Goal: Find specific page/section: Find specific page/section

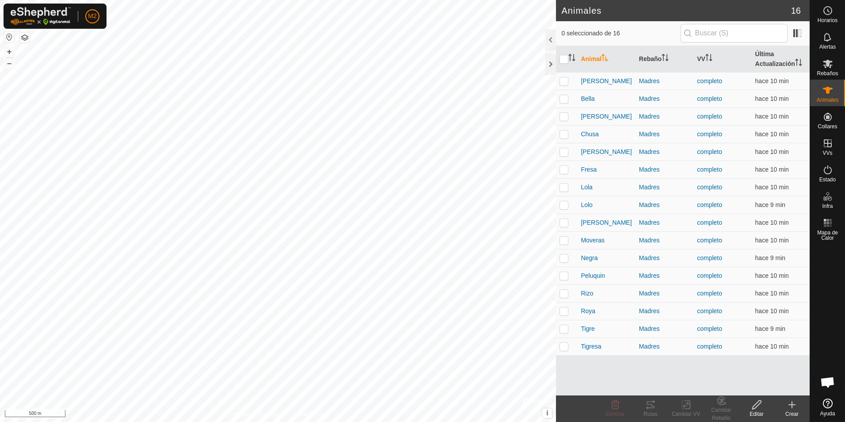
click at [8, 38] on button "button" at bounding box center [9, 37] width 11 height 11
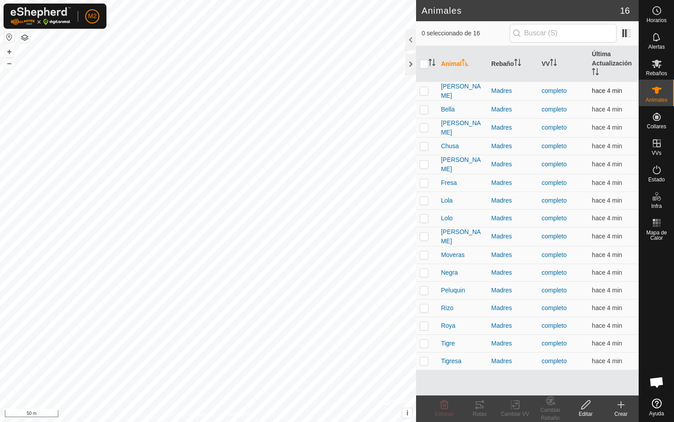
click at [422, 92] on p-checkbox at bounding box center [424, 90] width 9 height 7
checkbox input "true"
drag, startPoint x: 424, startPoint y: 105, endPoint x: 424, endPoint y: 119, distance: 13.7
click at [424, 106] on p-checkbox at bounding box center [424, 109] width 9 height 7
checkbox input "true"
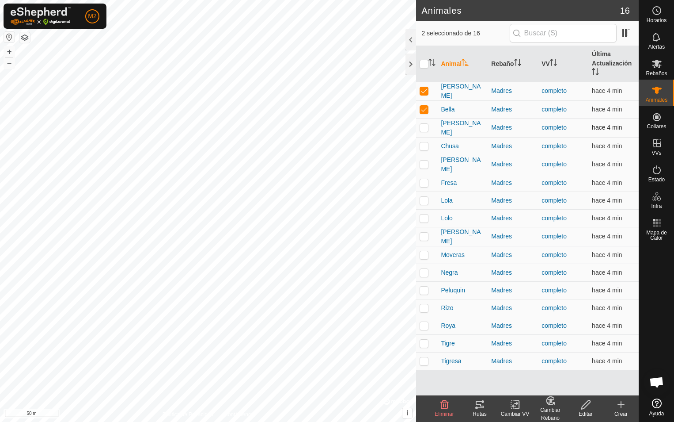
click at [423, 125] on p-checkbox at bounding box center [424, 127] width 9 height 7
checkbox input "true"
click at [423, 142] on p-checkbox at bounding box center [424, 145] width 9 height 7
checkbox input "true"
click at [424, 162] on p-checkbox at bounding box center [424, 163] width 9 height 7
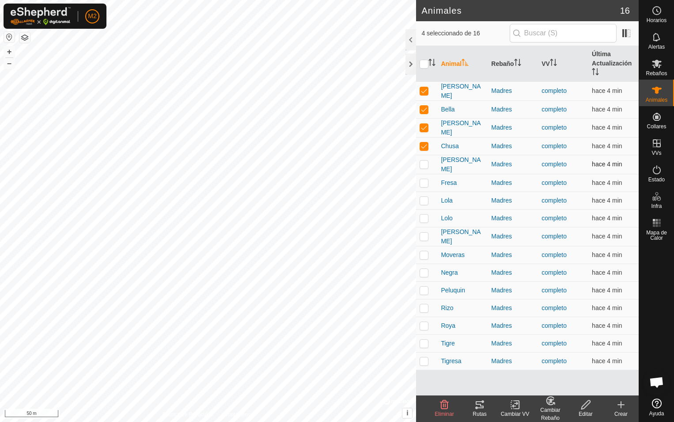
checkbox input "true"
click at [424, 179] on p-checkbox at bounding box center [424, 182] width 9 height 7
checkbox input "true"
click at [423, 198] on p-checkbox at bounding box center [424, 200] width 9 height 7
checkbox input "true"
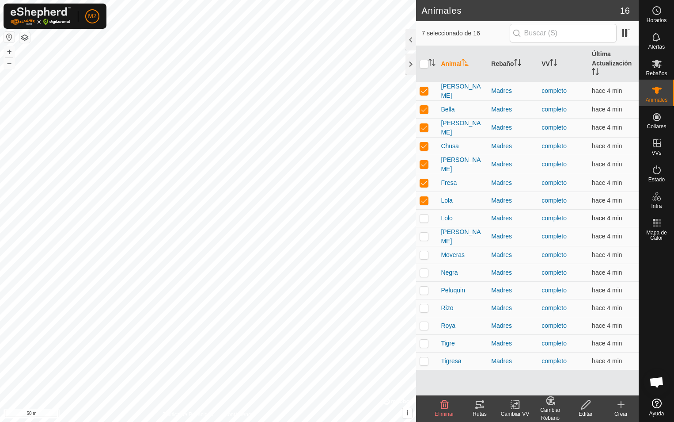
click at [423, 214] on p-checkbox at bounding box center [424, 217] width 9 height 7
checkbox input "true"
click at [482, 410] on div "Rutas" at bounding box center [479, 414] width 35 height 8
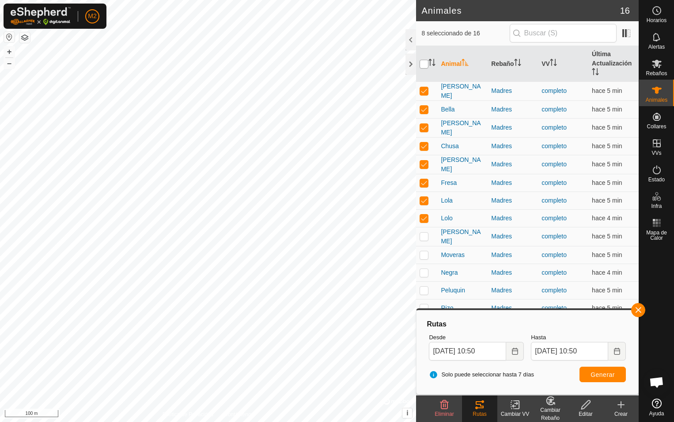
click at [425, 63] on input "checkbox" at bounding box center [424, 64] width 9 height 9
checkbox input "true"
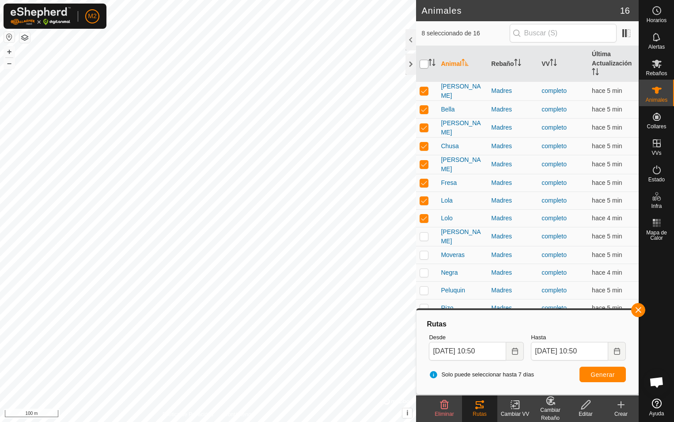
checkbox input "true"
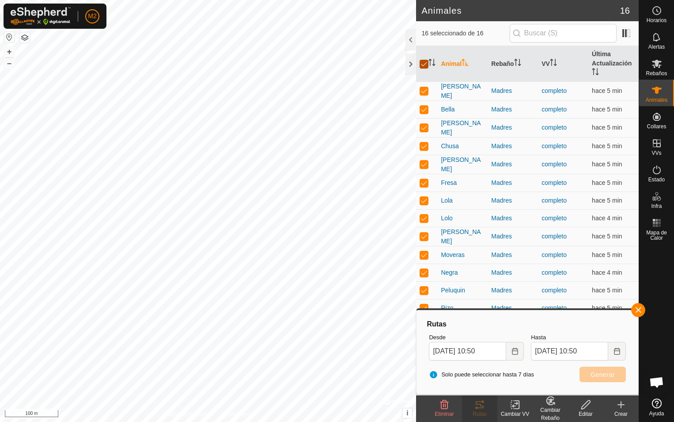
click at [425, 63] on input "checkbox" at bounding box center [424, 64] width 9 height 9
checkbox input "false"
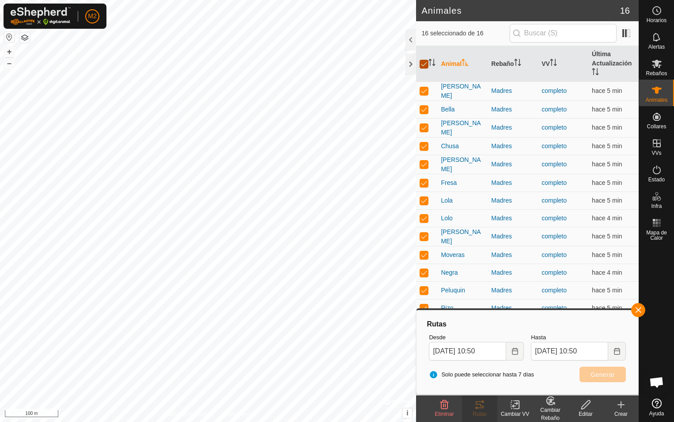
checkbox input "false"
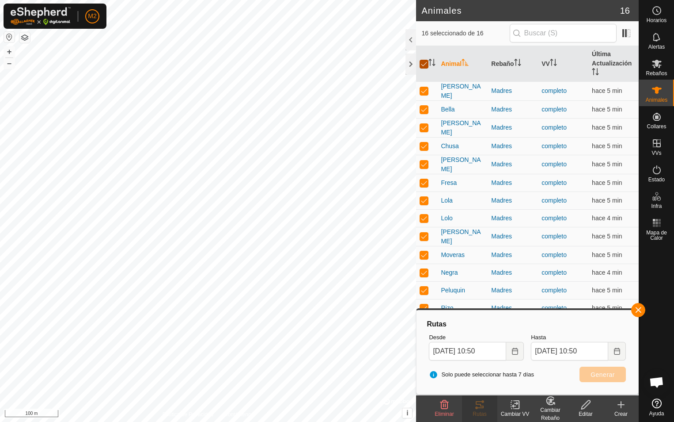
checkbox input "false"
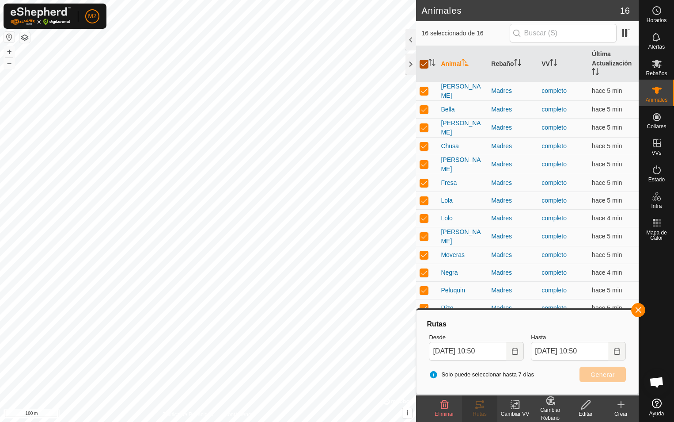
checkbox input "false"
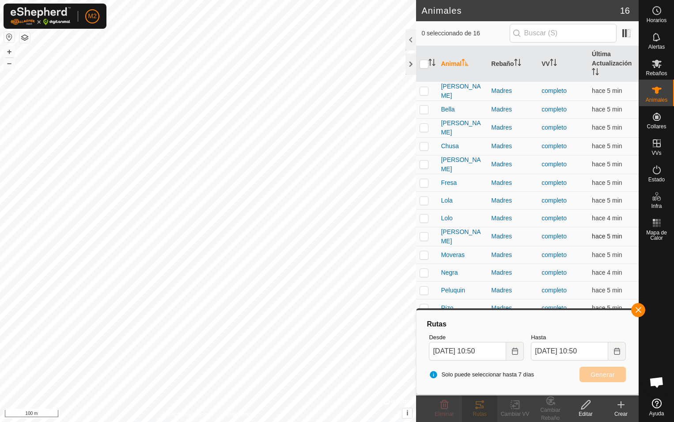
click at [425, 232] on p-checkbox at bounding box center [424, 235] width 9 height 7
checkbox input "true"
click at [636, 309] on button "button" at bounding box center [638, 310] width 14 height 14
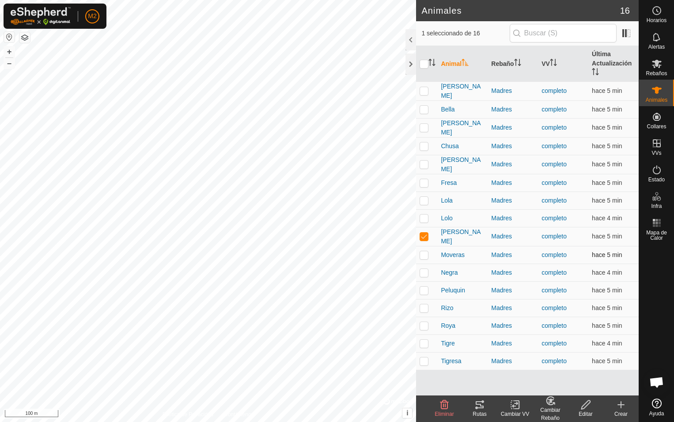
click at [426, 251] on p-checkbox at bounding box center [424, 254] width 9 height 7
checkbox input "true"
click at [427, 269] on p-checkbox at bounding box center [424, 272] width 9 height 7
checkbox input "true"
click at [426, 286] on p-checkbox at bounding box center [424, 289] width 9 height 7
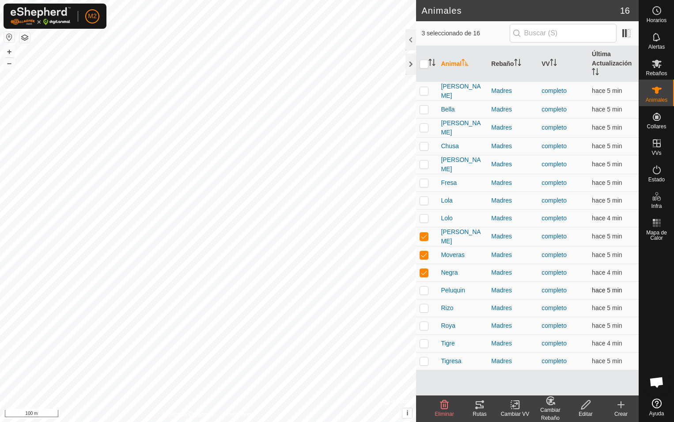
checkbox input "true"
click at [424, 304] on p-checkbox at bounding box center [424, 307] width 9 height 7
checkbox input "true"
click at [422, 322] on p-checkbox at bounding box center [424, 325] width 9 height 7
checkbox input "true"
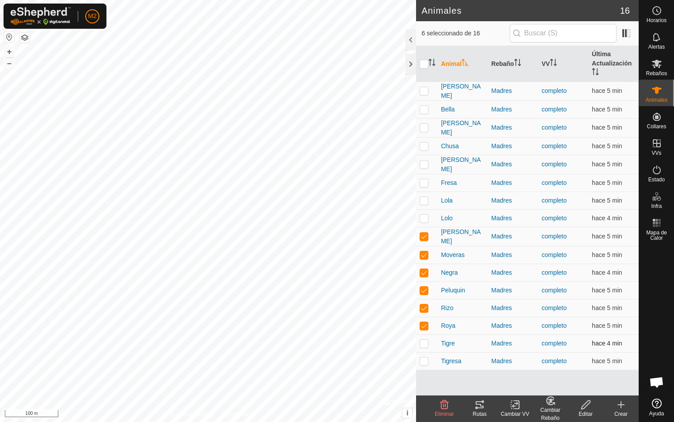
click at [423, 343] on td at bounding box center [426, 343] width 21 height 18
checkbox input "true"
click at [425, 357] on p-checkbox at bounding box center [424, 360] width 9 height 7
checkbox input "true"
click at [479, 410] on div "Rutas" at bounding box center [479, 414] width 35 height 8
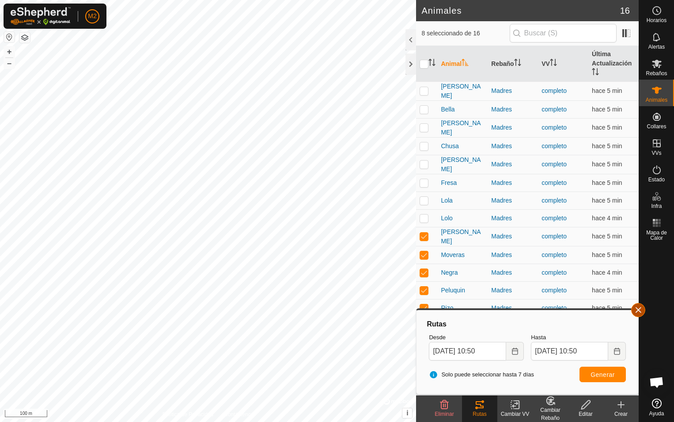
click at [636, 308] on button "button" at bounding box center [638, 310] width 14 height 14
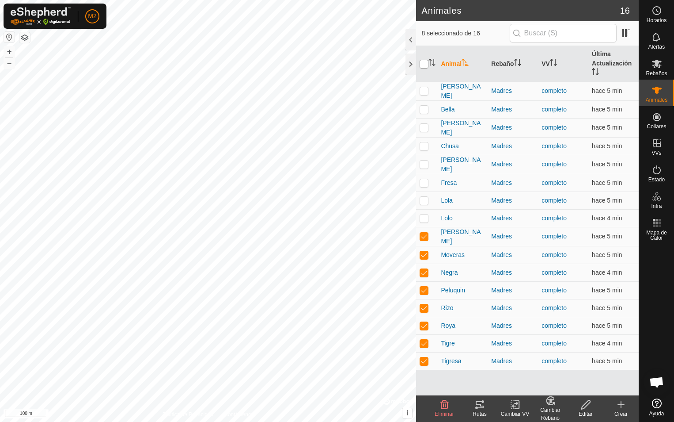
click at [421, 63] on input "checkbox" at bounding box center [424, 64] width 9 height 9
checkbox input "true"
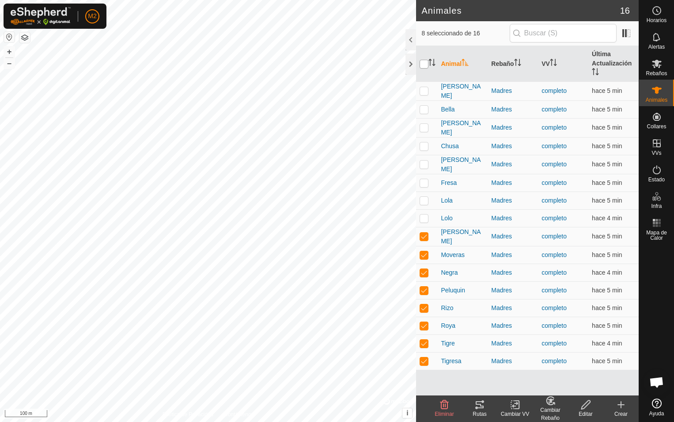
checkbox input "true"
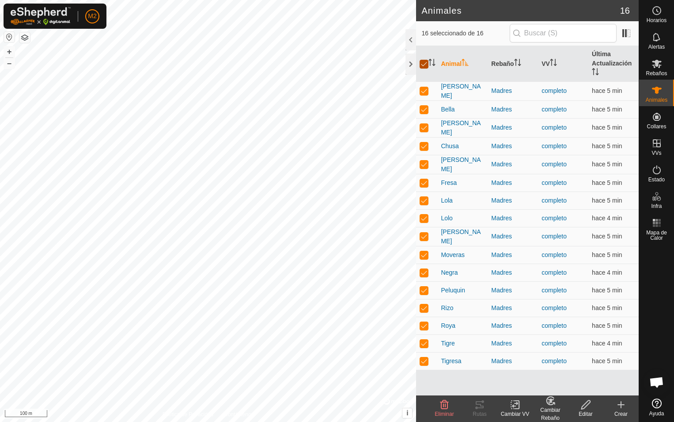
click at [421, 63] on input "checkbox" at bounding box center [424, 64] width 9 height 9
checkbox input "false"
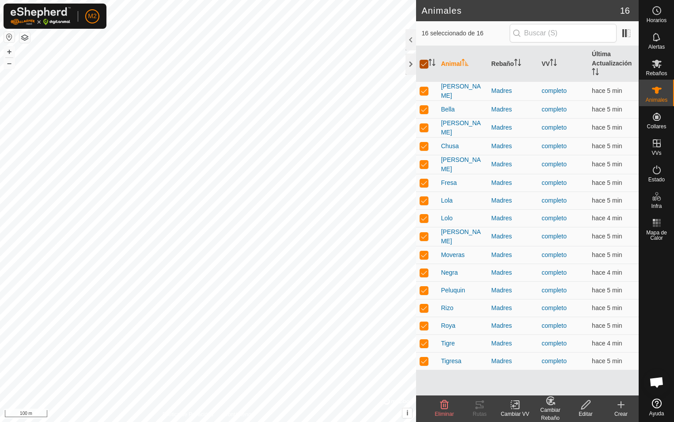
checkbox input "false"
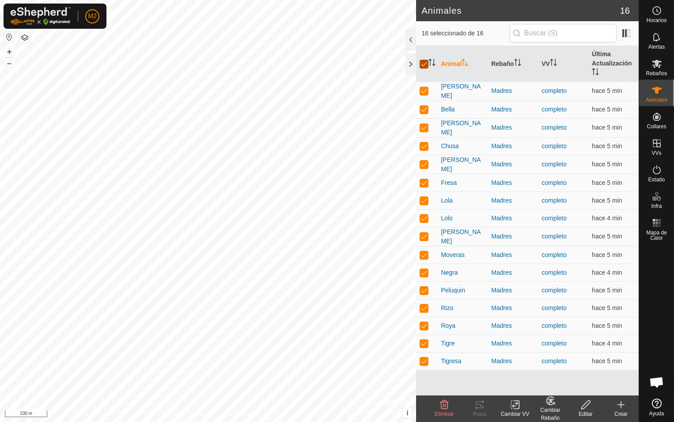
checkbox input "false"
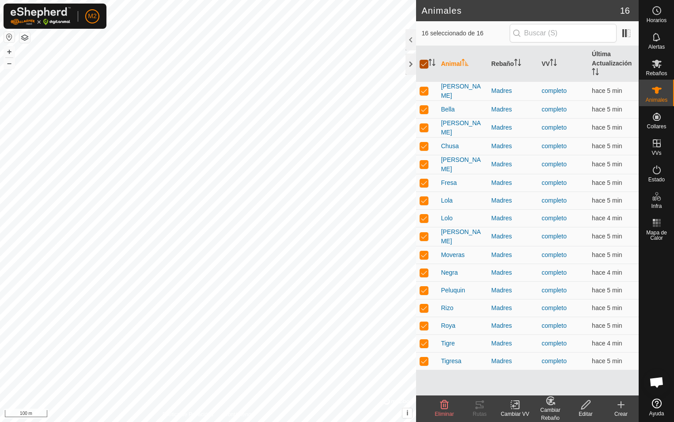
checkbox input "false"
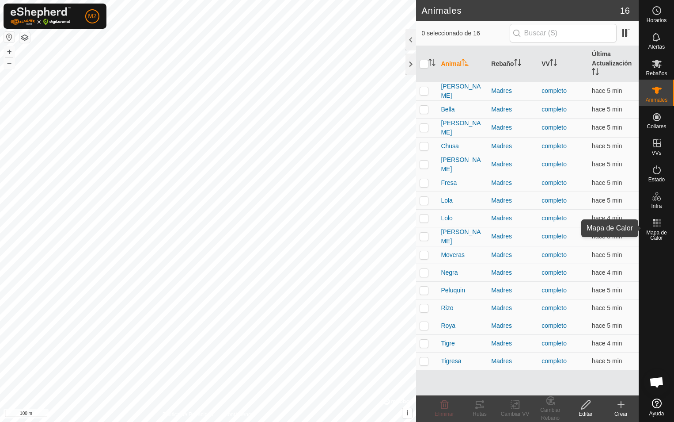
click at [656, 226] on rect at bounding box center [657, 225] width 2 height 2
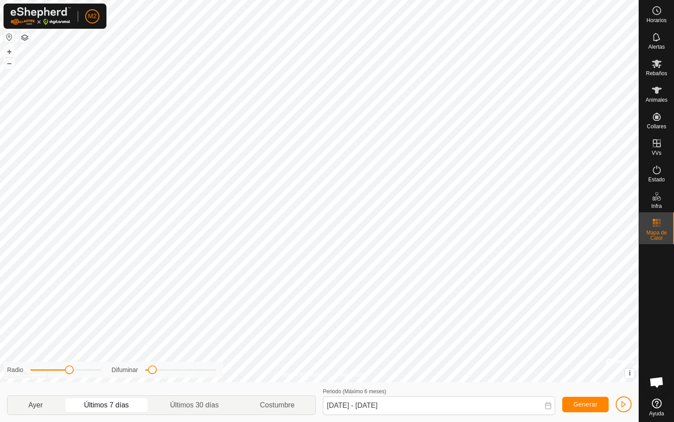
click at [37, 405] on p-togglebutton "Ayer" at bounding box center [36, 404] width 56 height 19
type input "[DATE] - [DATE]"
